Goal: Task Accomplishment & Management: Use online tool/utility

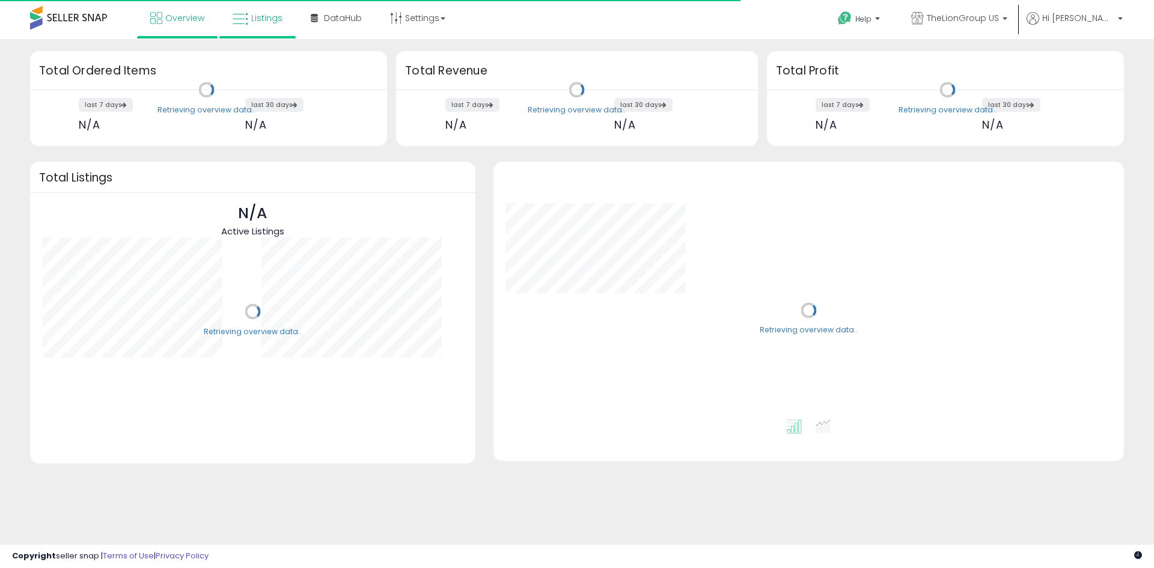
click at [266, 17] on span "Listings" at bounding box center [266, 18] width 31 height 12
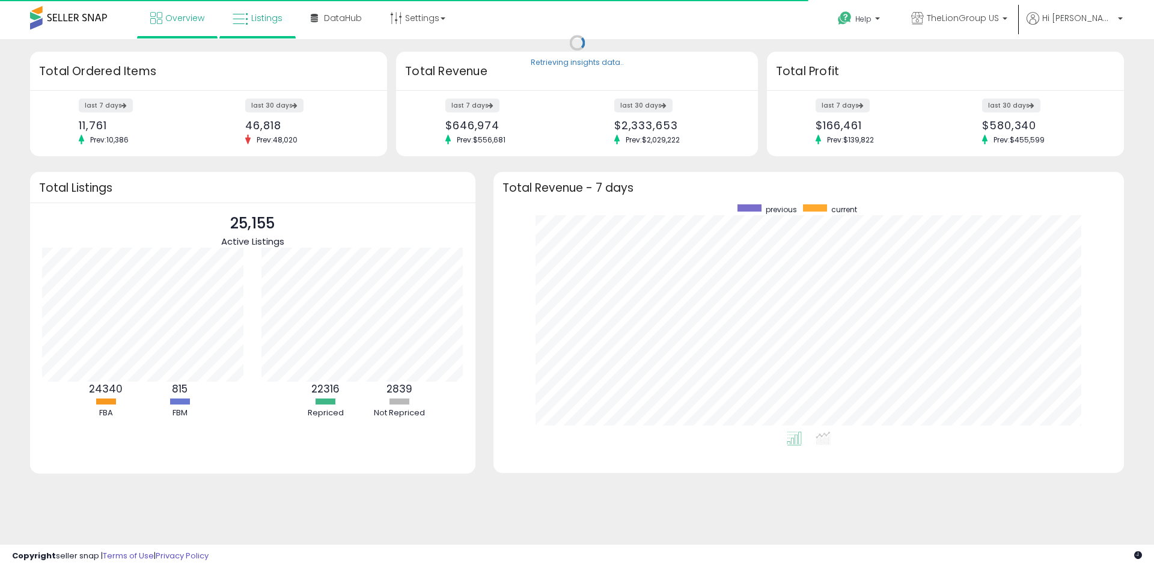
scroll to position [227, 606]
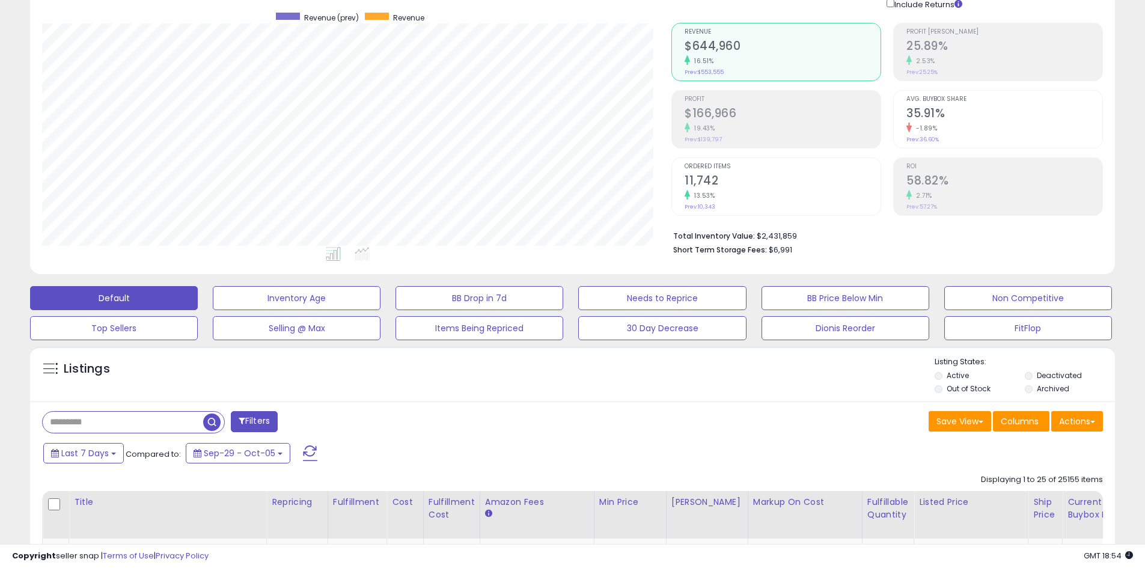
scroll to position [180, 0]
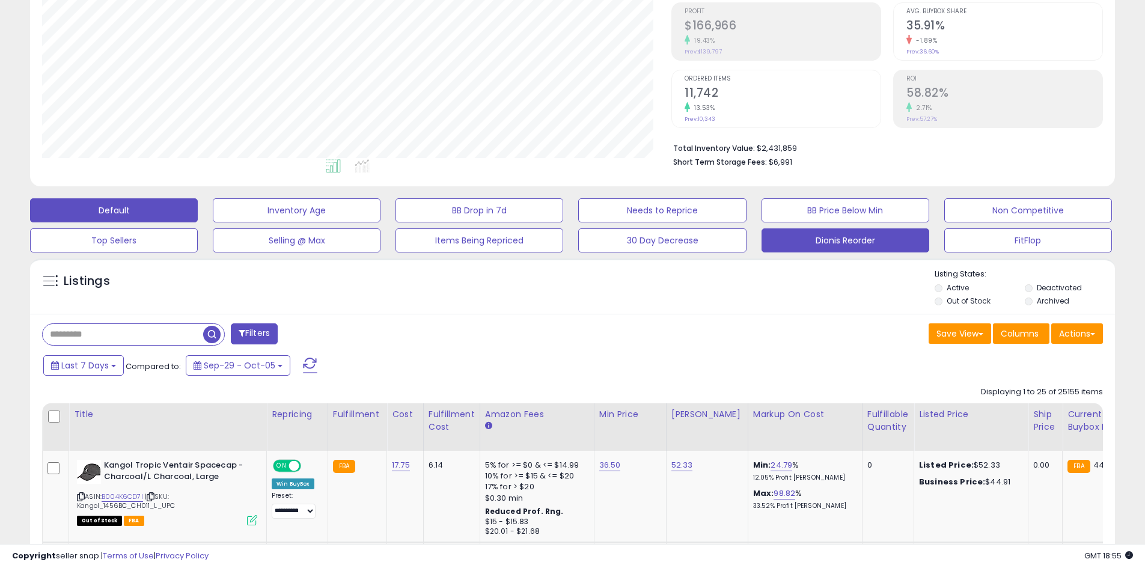
click at [790, 242] on button "Dionis Reorder" at bounding box center [845, 240] width 168 height 24
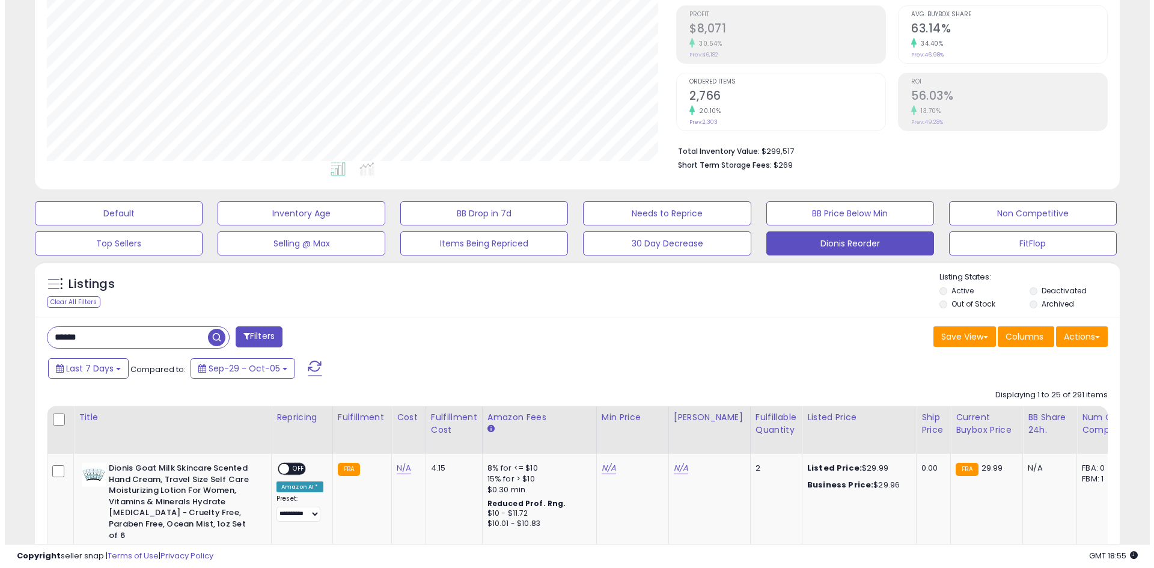
scroll to position [246, 629]
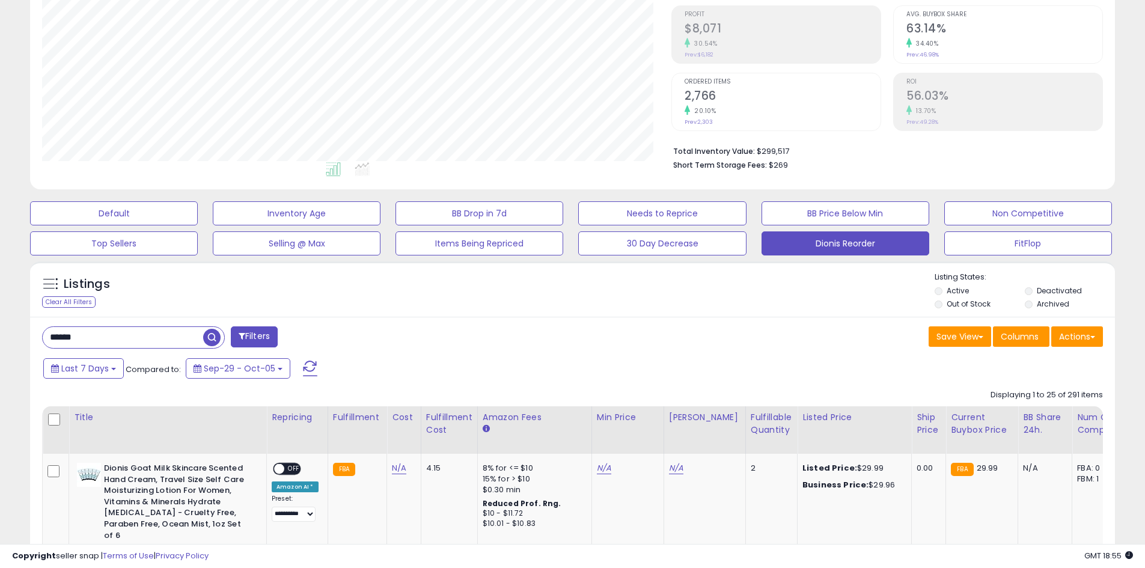
drag, startPoint x: 138, startPoint y: 340, endPoint x: 0, endPoint y: 329, distance: 138.1
type input "*******"
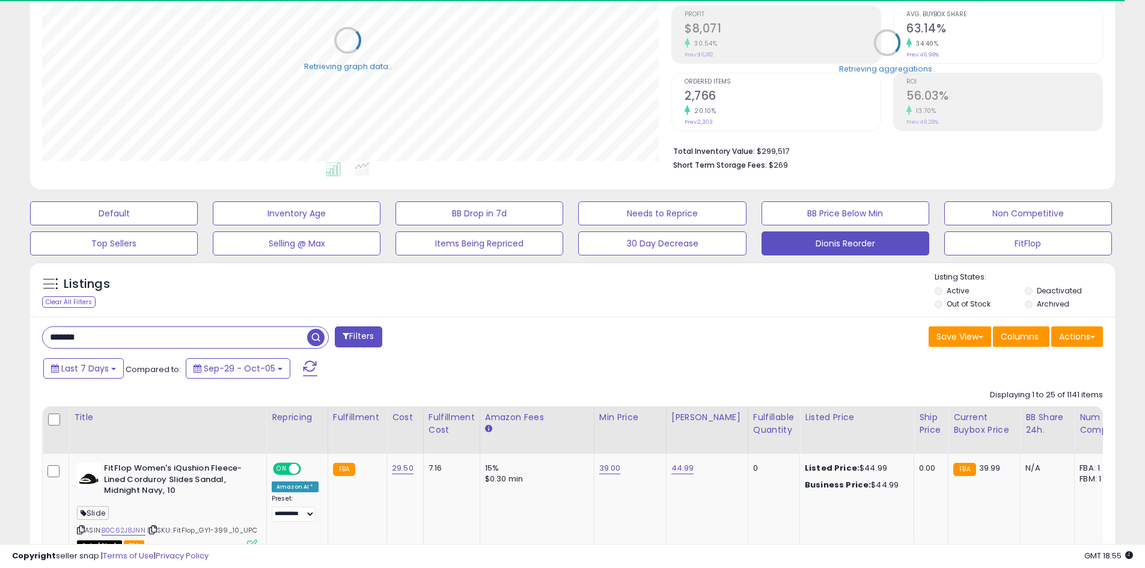
scroll to position [600626, 600243]
click at [1089, 340] on button "Actions" at bounding box center [1077, 336] width 52 height 20
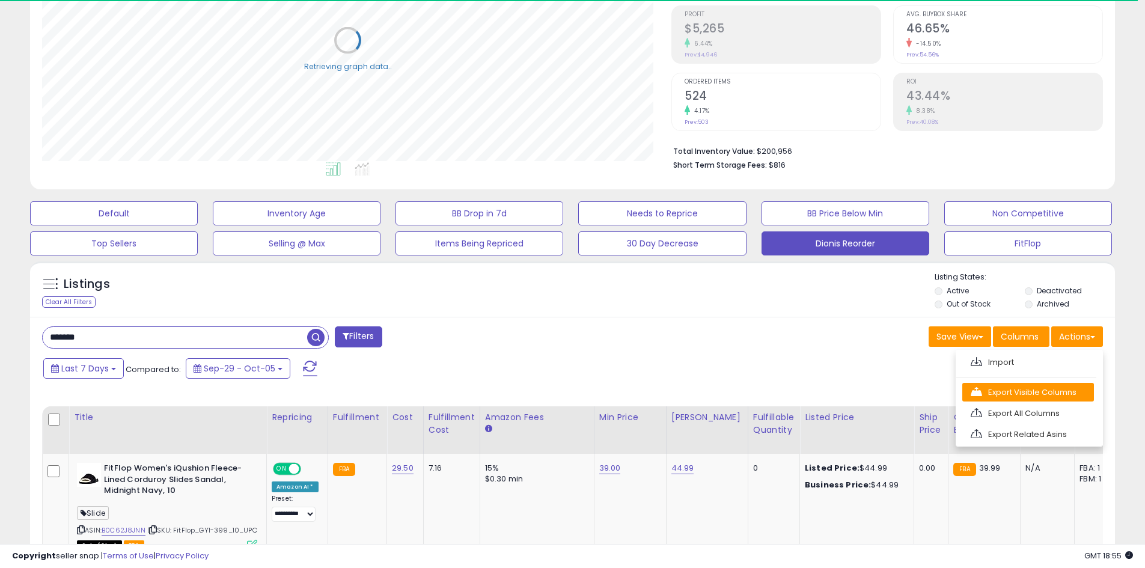
click at [1064, 395] on link "Export Visible Columns" at bounding box center [1028, 392] width 132 height 19
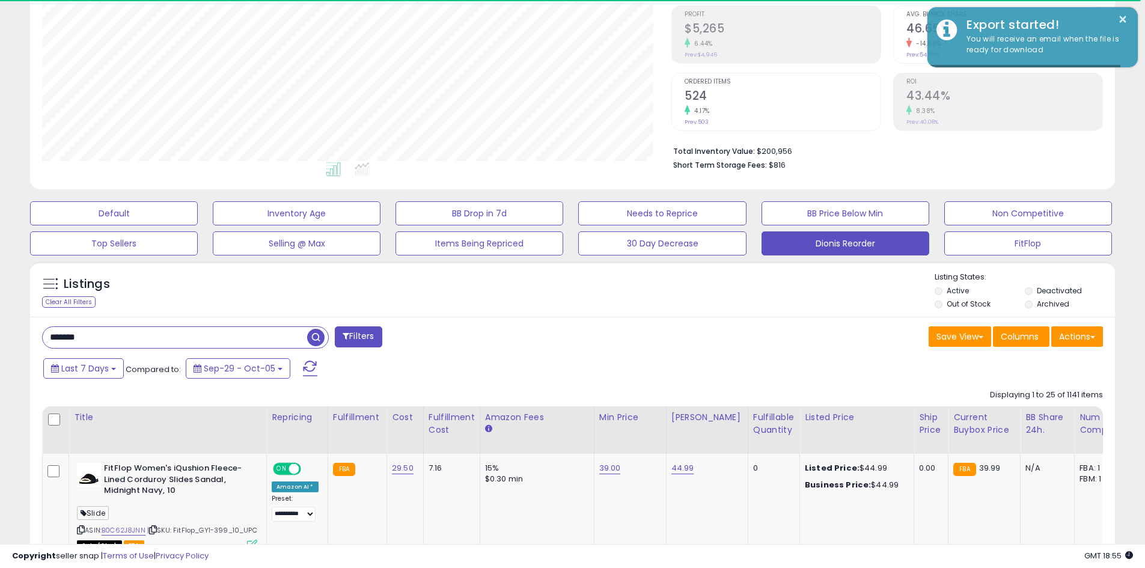
scroll to position [246, 629]
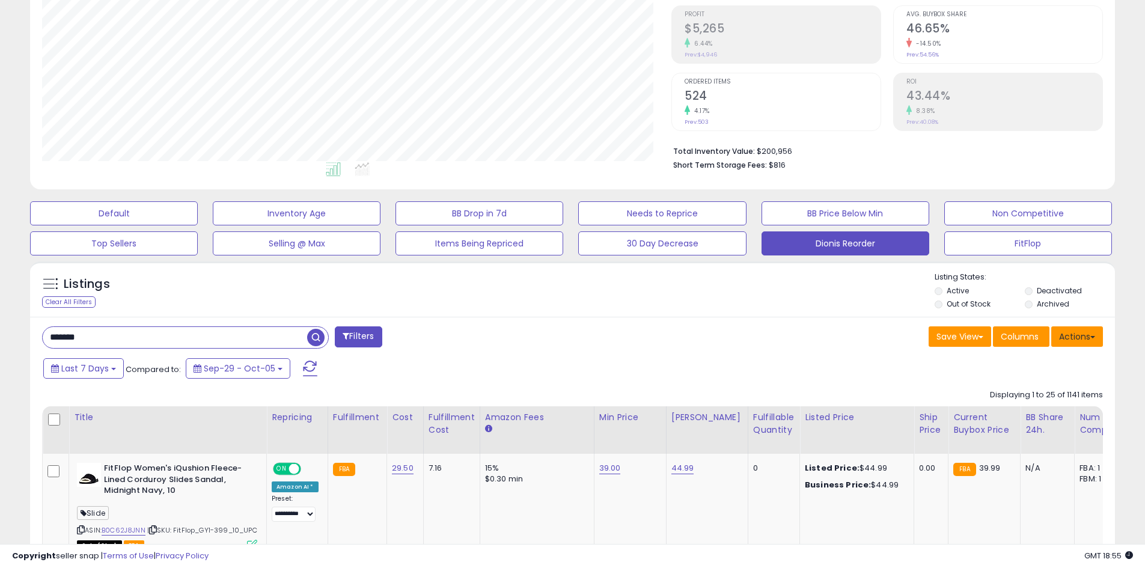
click at [1082, 337] on button "Actions" at bounding box center [1077, 336] width 52 height 20
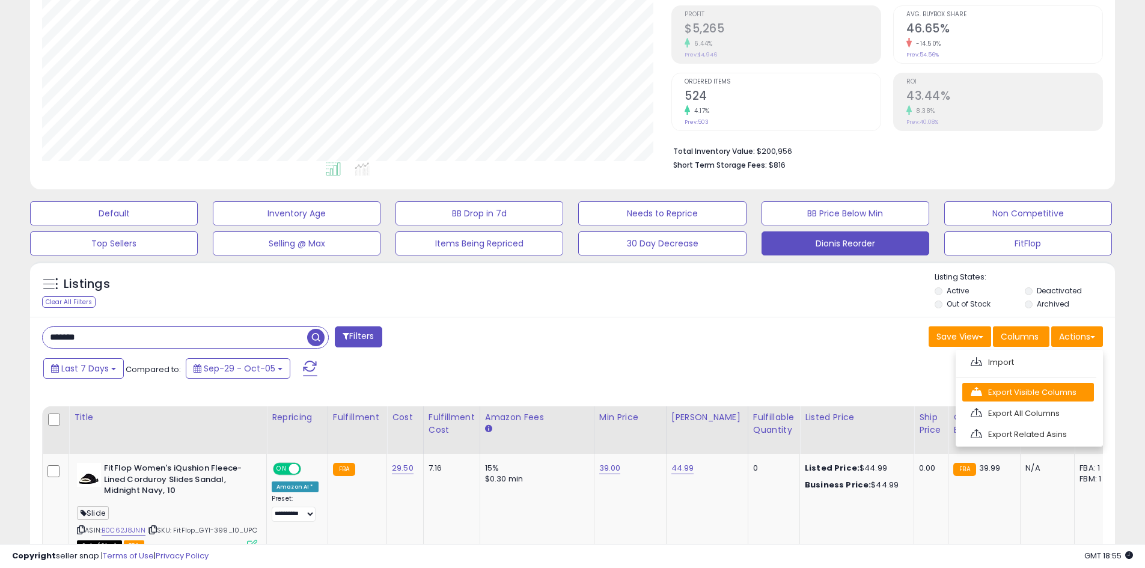
click at [1042, 391] on link "Export Visible Columns" at bounding box center [1028, 392] width 132 height 19
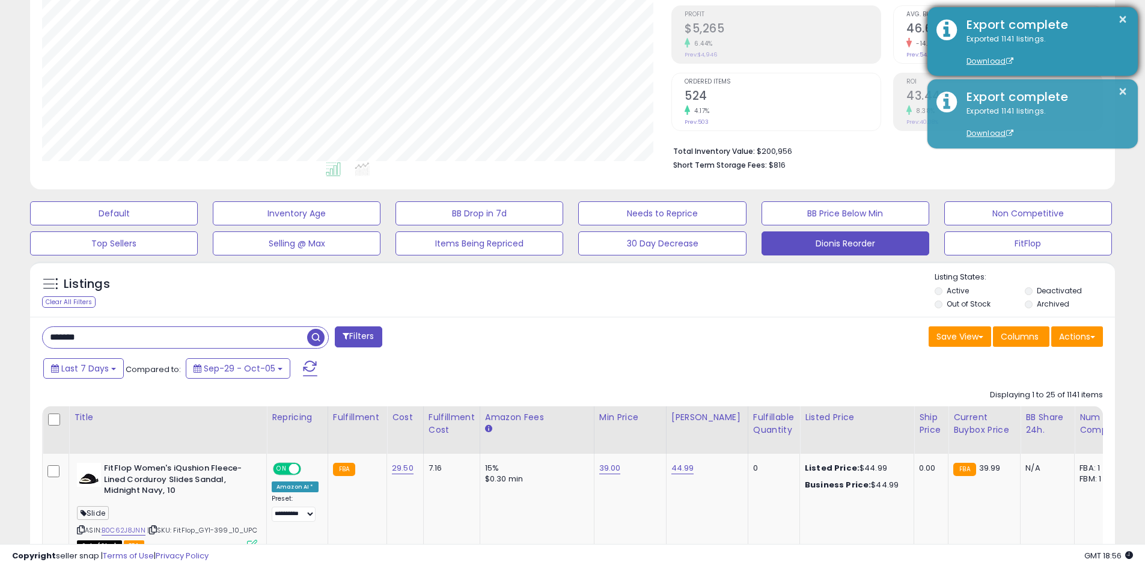
click at [1083, 49] on div "Exported 1141 listings. Download" at bounding box center [1042, 51] width 171 height 34
